Goal: Navigation & Orientation: Find specific page/section

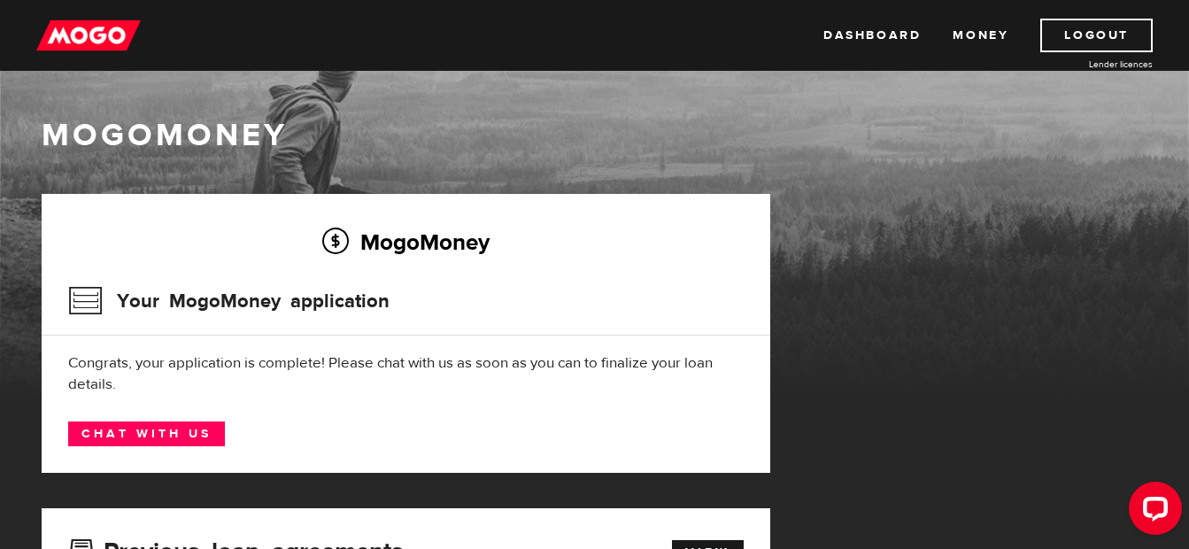
scroll to position [480, 0]
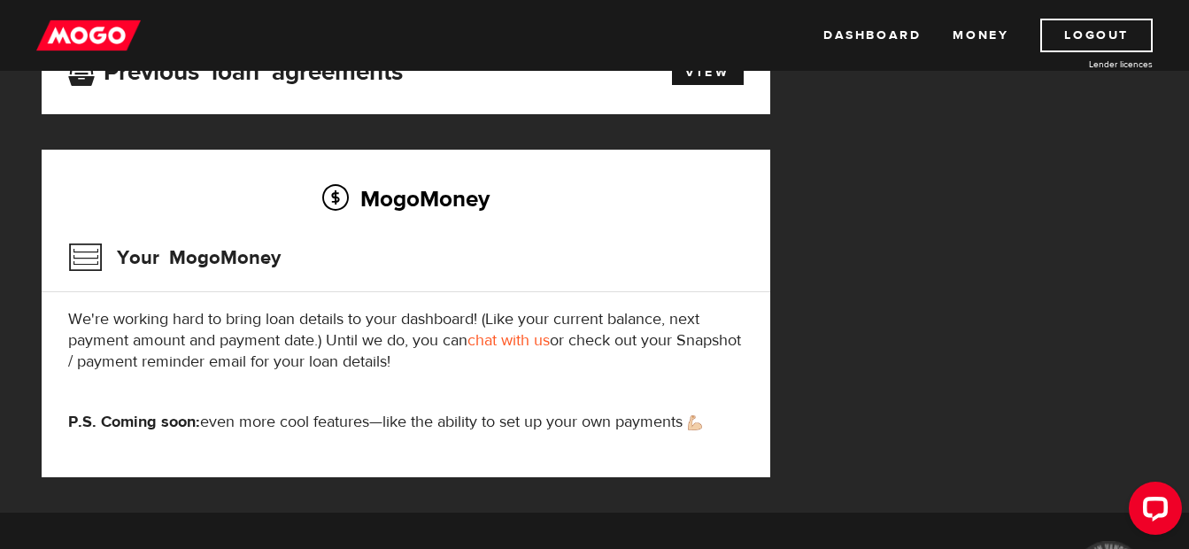
click at [894, 13] on div "Dashboard Money Logout Lender licences Dashboard Money Logout Lender licences" at bounding box center [594, 35] width 1189 height 71
drag, startPoint x: 894, startPoint y: 13, endPoint x: 898, endPoint y: 42, distance: 28.7
click at [898, 42] on div "Dashboard Money Logout Lender licences Dashboard Money Logout Lender licences" at bounding box center [594, 35] width 1189 height 71
click at [898, 42] on link "Dashboard" at bounding box center [872, 36] width 97 height 34
